Goal: Information Seeking & Learning: Find specific fact

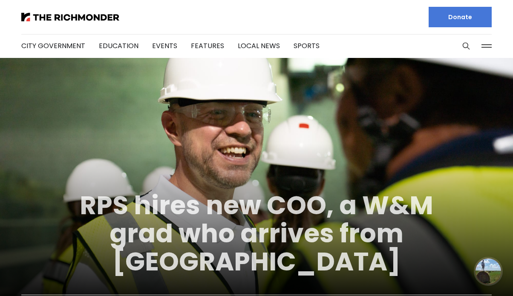
click at [207, 194] on link "RPS hires new COO, a W&M grad who arrives from Indianapolis" at bounding box center [257, 233] width 354 height 92
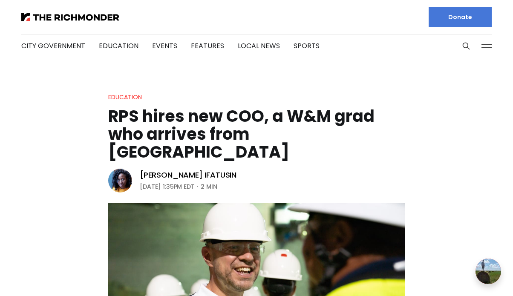
click at [204, 124] on h1 "RPS hires new COO, a W&M grad who arrives from Indianapolis" at bounding box center [256, 134] width 297 height 54
click at [204, 124] on h1 "RPS hires new COO, a W&M grad who arrives from [GEOGRAPHIC_DATA]" at bounding box center [256, 134] width 297 height 54
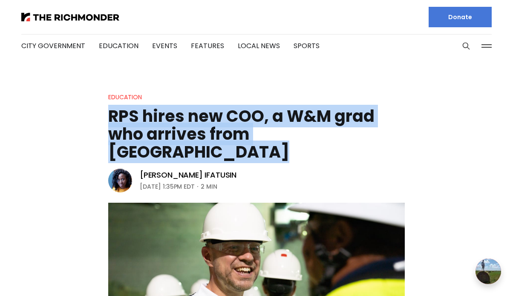
click at [204, 124] on h1 "RPS hires new COO, a W&M grad who arrives from [GEOGRAPHIC_DATA]" at bounding box center [256, 134] width 297 height 54
copy header "RPS hires new COO, a W&M grad who arrives from [GEOGRAPHIC_DATA]"
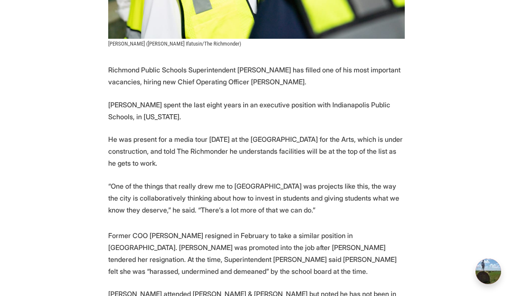
scroll to position [328, 0]
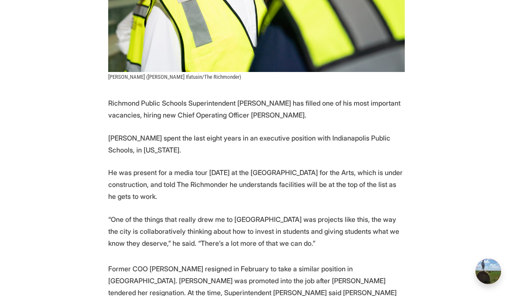
click at [255, 97] on p "Richmond Public Schools Superintendent Jason Kamras has filled one of his most …" at bounding box center [256, 109] width 297 height 24
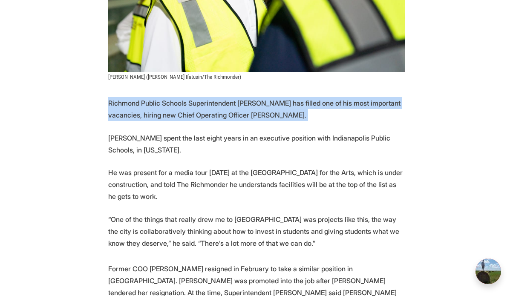
click at [255, 97] on p "Richmond Public Schools Superintendent Jason Kamras has filled one of his most …" at bounding box center [256, 109] width 297 height 24
copy p "Richmond Public Schools Superintendent Jason Kamras has filled one of his most …"
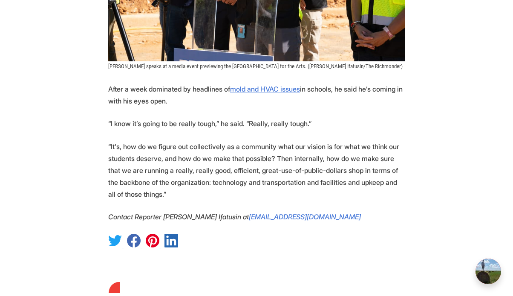
scroll to position [865, 0]
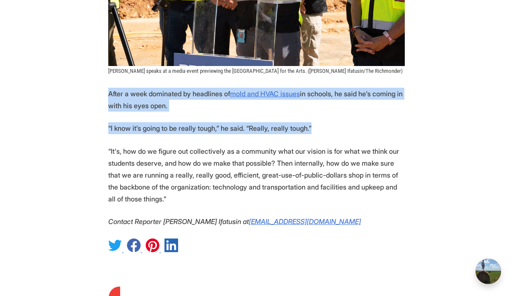
drag, startPoint x: 110, startPoint y: 63, endPoint x: 318, endPoint y: 100, distance: 211.1
copy section "After a week dominated by headlines of mold and HVAC issues in schools, he said…"
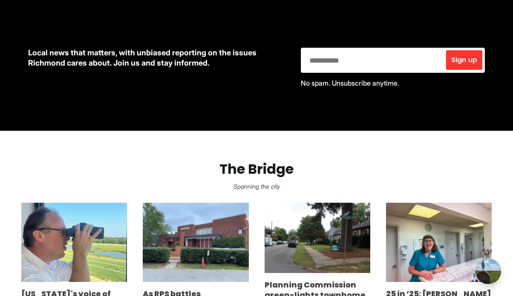
scroll to position [425, 0]
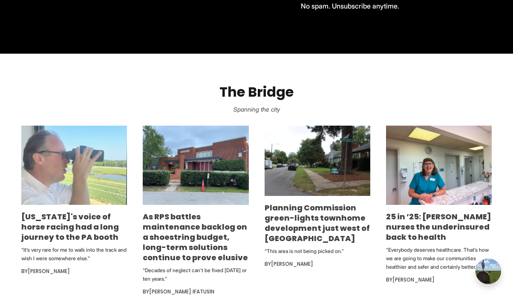
click at [119, 188] on img at bounding box center [74, 165] width 106 height 79
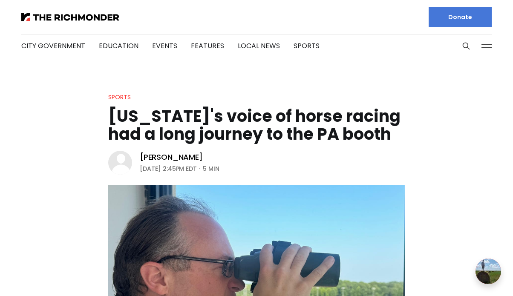
click at [219, 111] on h1 "[US_STATE]'s voice of horse racing had a long journey to the PA booth" at bounding box center [256, 125] width 297 height 36
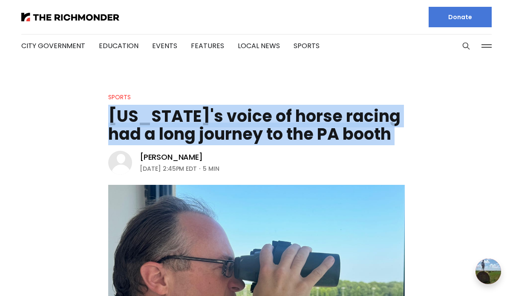
click at [219, 111] on h1 "[US_STATE]'s voice of horse racing had a long journey to the PA booth" at bounding box center [256, 125] width 297 height 36
copy header "Virginia's voice of horse racing had a long journey to the PA booth"
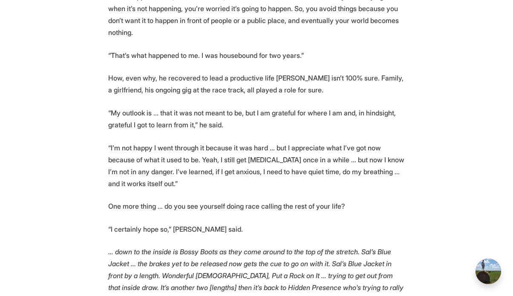
scroll to position [1622, 0]
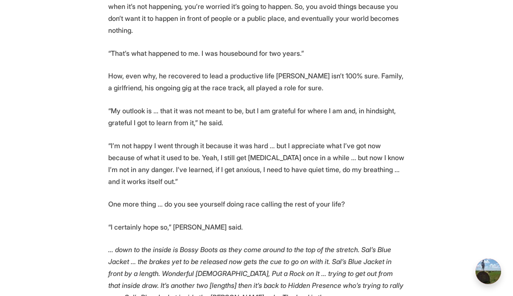
click at [239, 140] on p "“I’m not happy I went through it because it was hard … but I appreciate what I’…" at bounding box center [256, 164] width 297 height 48
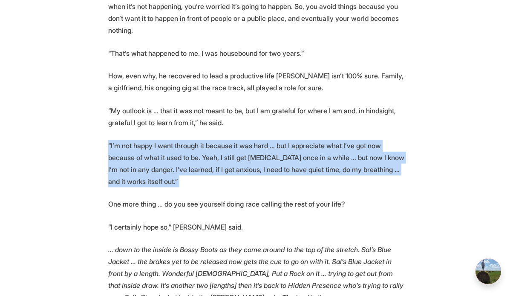
click at [239, 140] on p "“I’m not happy I went through it because it was hard … but I appreciate what I’…" at bounding box center [256, 164] width 297 height 48
copy p "“I’m not happy I went through it because it was hard … but I appreciate what I’…"
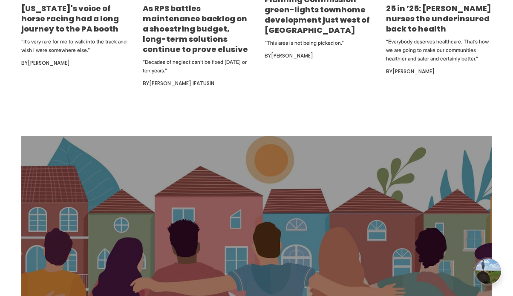
scroll to position [770, 0]
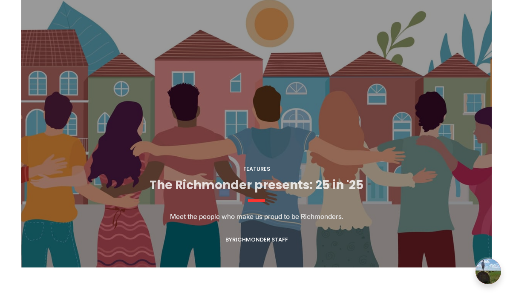
click at [256, 185] on link "The Richmonder presents: 25 in '25" at bounding box center [257, 185] width 214 height 17
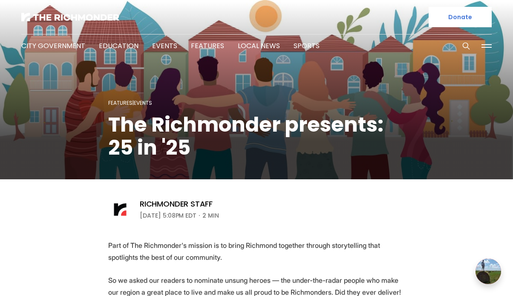
click at [464, 43] on icon "Search this site" at bounding box center [466, 46] width 9 height 9
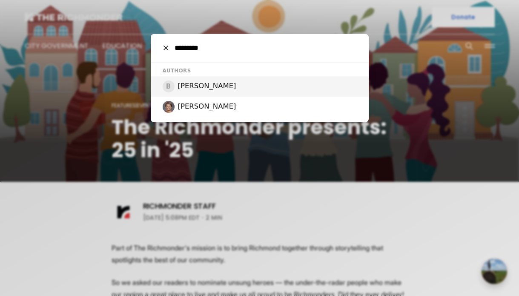
type input "*********"
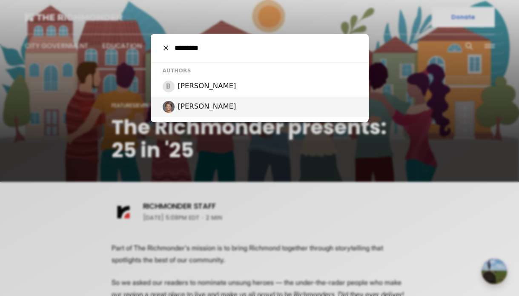
click at [269, 106] on div "[PERSON_NAME]" at bounding box center [260, 107] width 218 height 20
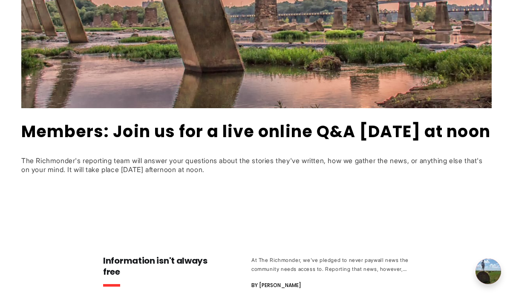
scroll to position [237, 0]
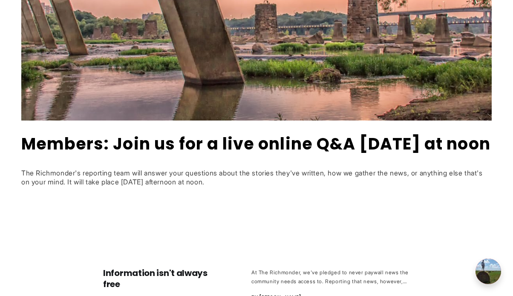
click at [216, 131] on article "Members: Join us for a live online Q&A [DATE] at noon The Richmonder's reportin…" at bounding box center [257, 66] width 498 height 320
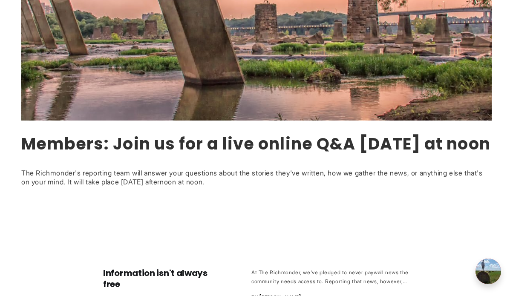
click at [221, 145] on link "Members: Join us for a live online Q&A [DATE] at noon" at bounding box center [255, 144] width 469 height 23
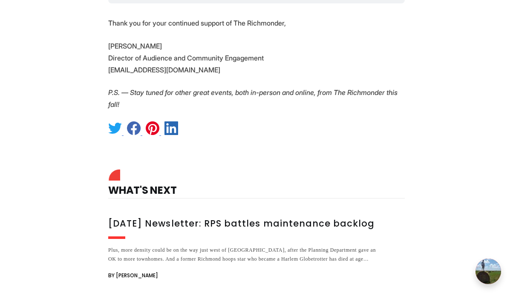
scroll to position [518, 0]
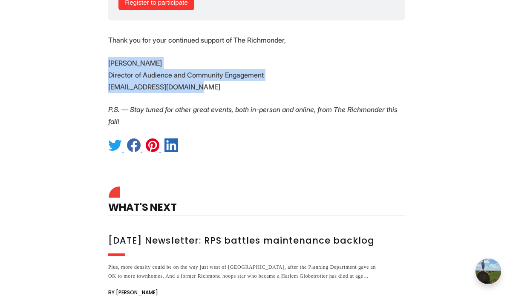
drag, startPoint x: 204, startPoint y: 75, endPoint x: 94, endPoint y: 52, distance: 112.3
copy p "[PERSON_NAME] Director of Audience and Community Engagement [EMAIL_ADDRESS][DOM…"
